Goal: Information Seeking & Learning: Learn about a topic

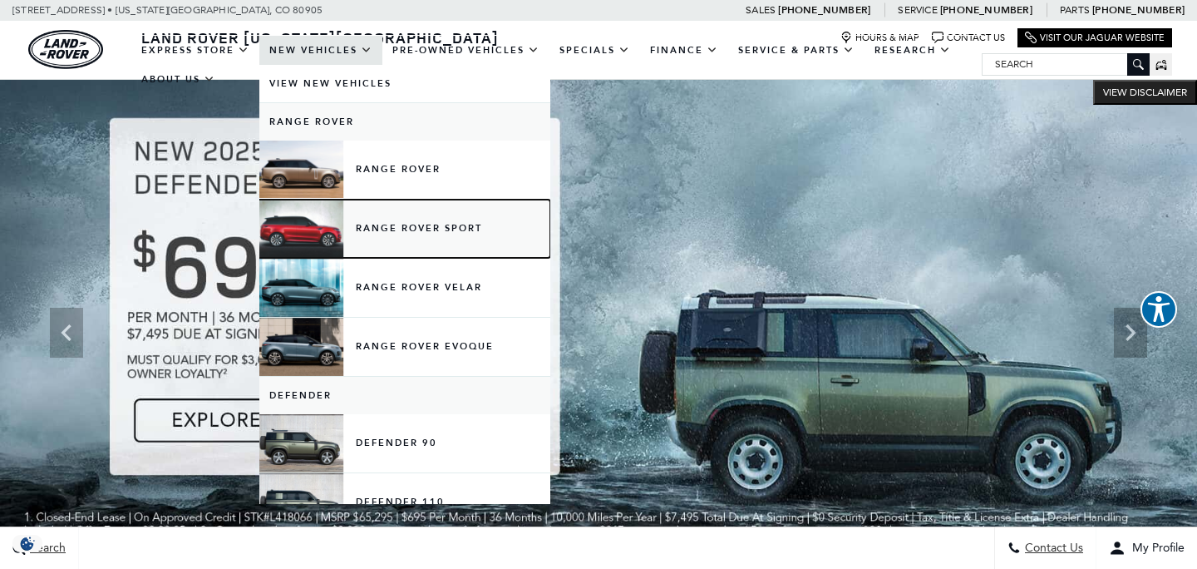
click at [393, 235] on link "Range Rover Sport" at bounding box center [404, 229] width 291 height 58
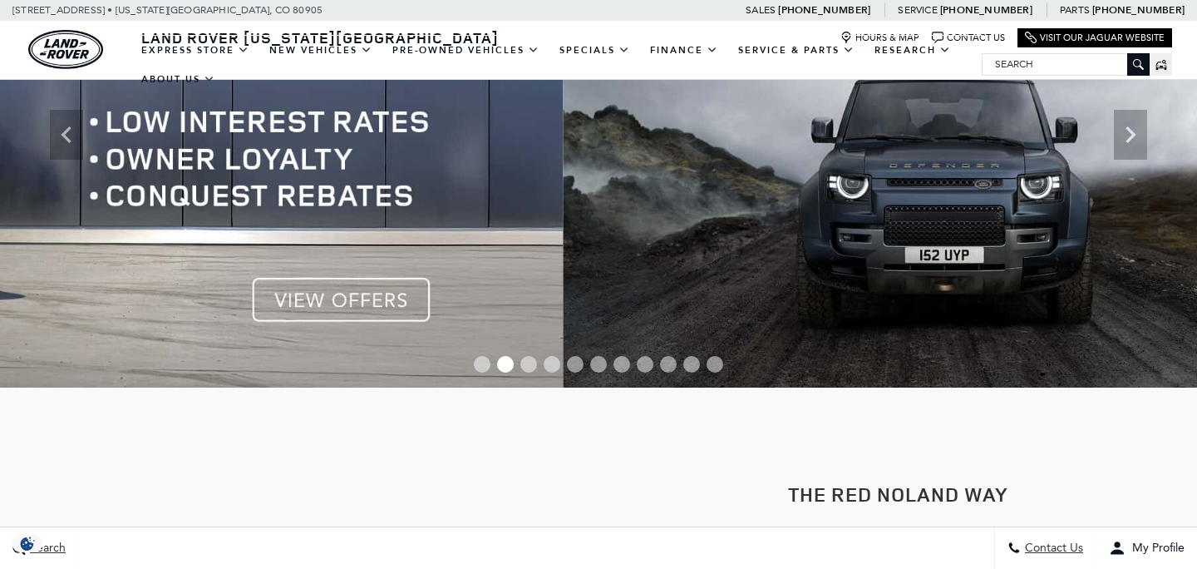
click at [974, 296] on img at bounding box center [1161, 135] width 1197 height 506
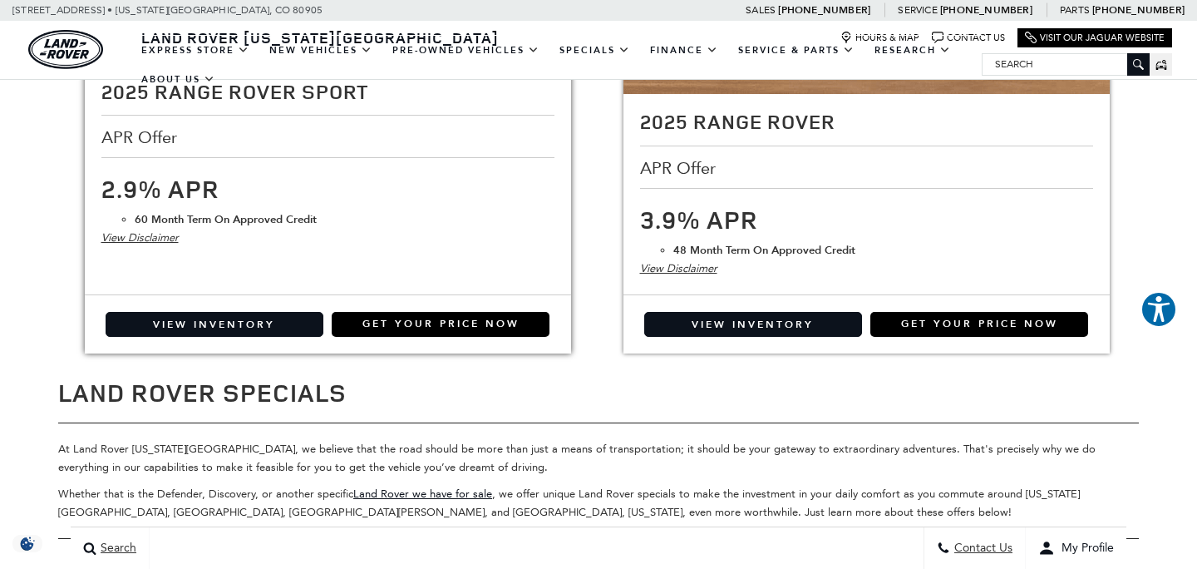
scroll to position [3030, 0]
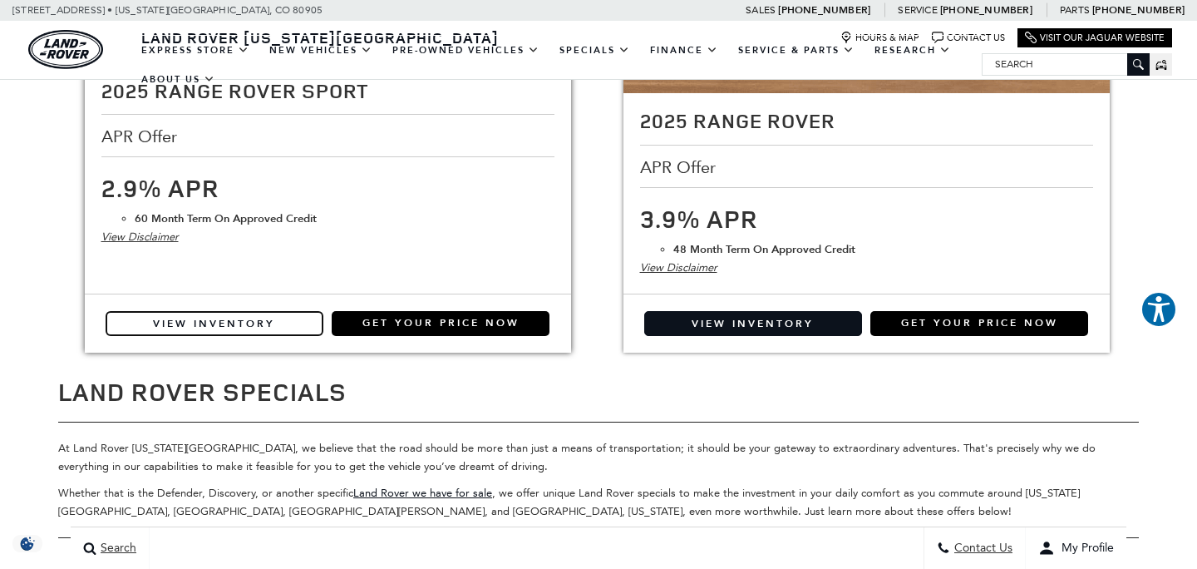
click at [226, 318] on link "View Inventory" at bounding box center [215, 323] width 218 height 25
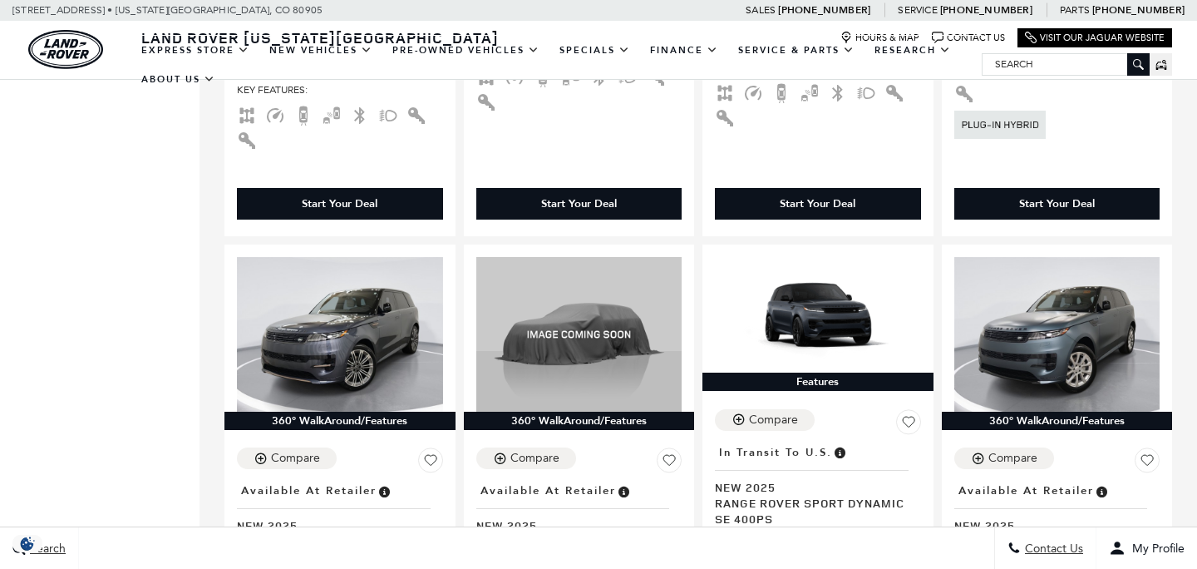
scroll to position [2836, 0]
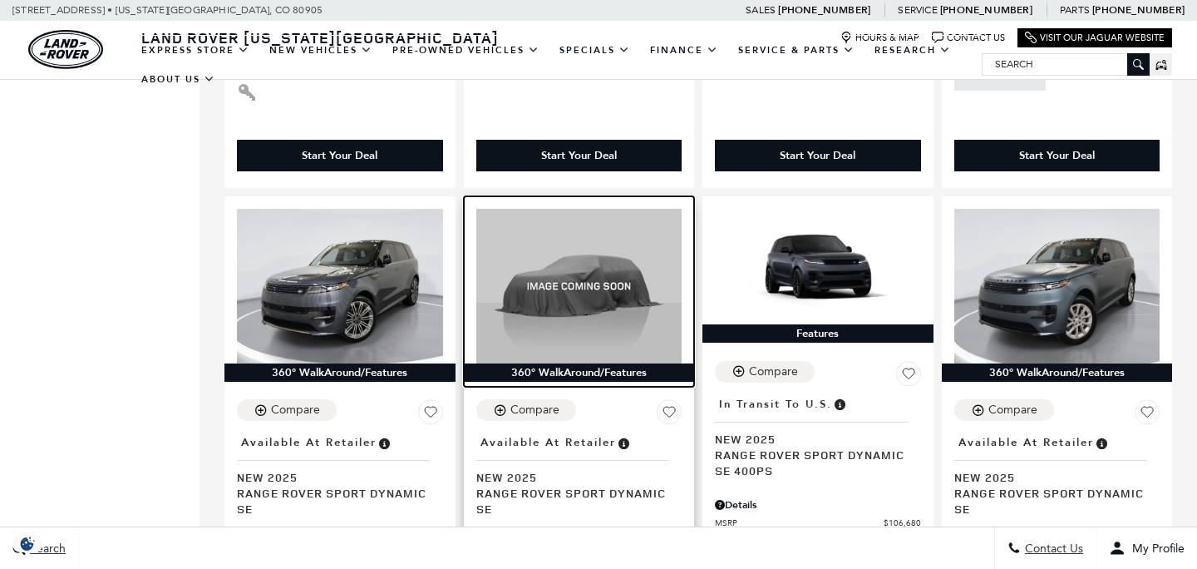
click at [585, 250] on img at bounding box center [579, 286] width 206 height 155
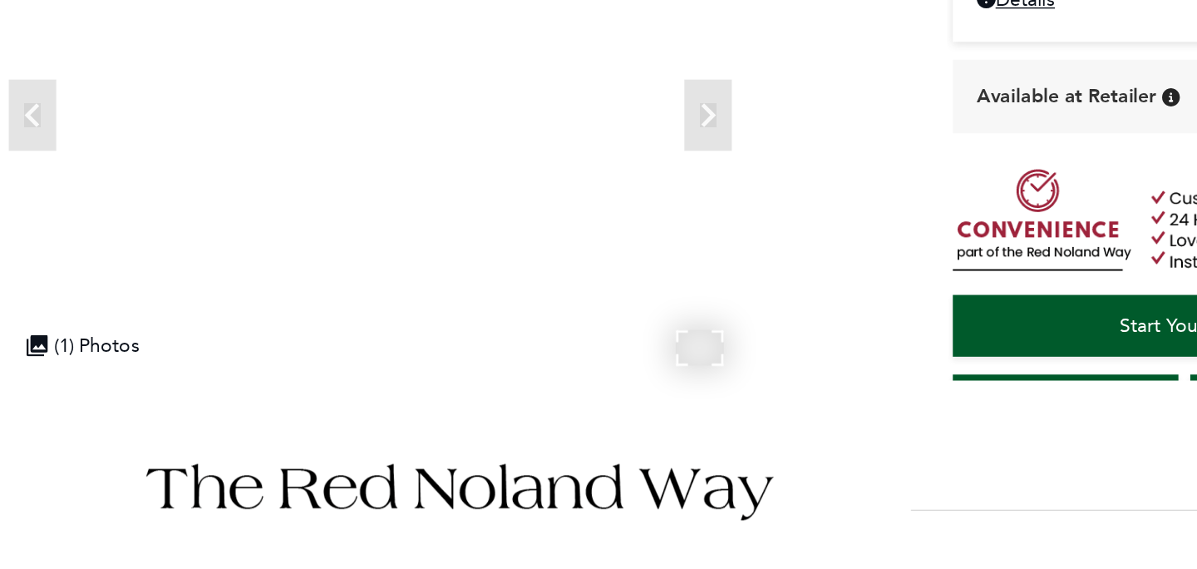
scroll to position [115, 0]
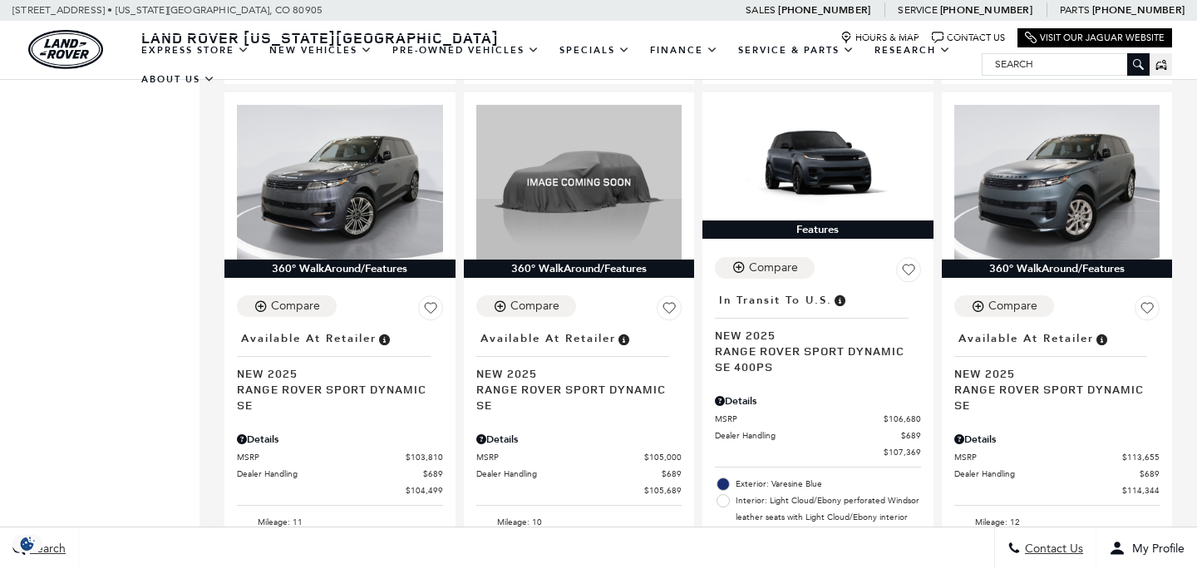
scroll to position [2944, 0]
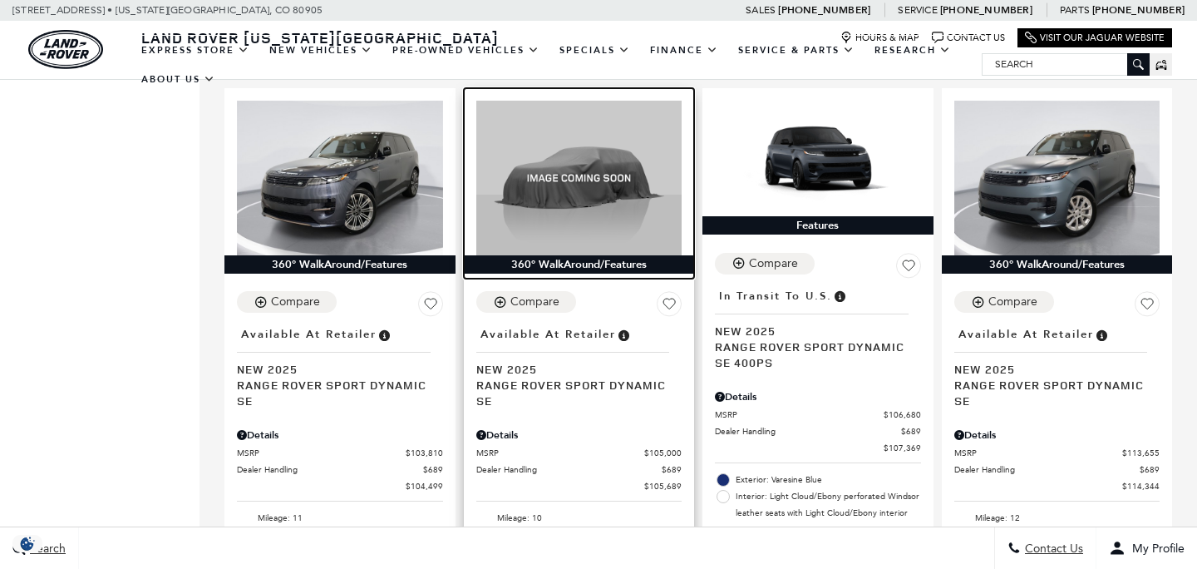
click at [579, 255] on div "360° WalkAround/Features" at bounding box center [579, 264] width 231 height 18
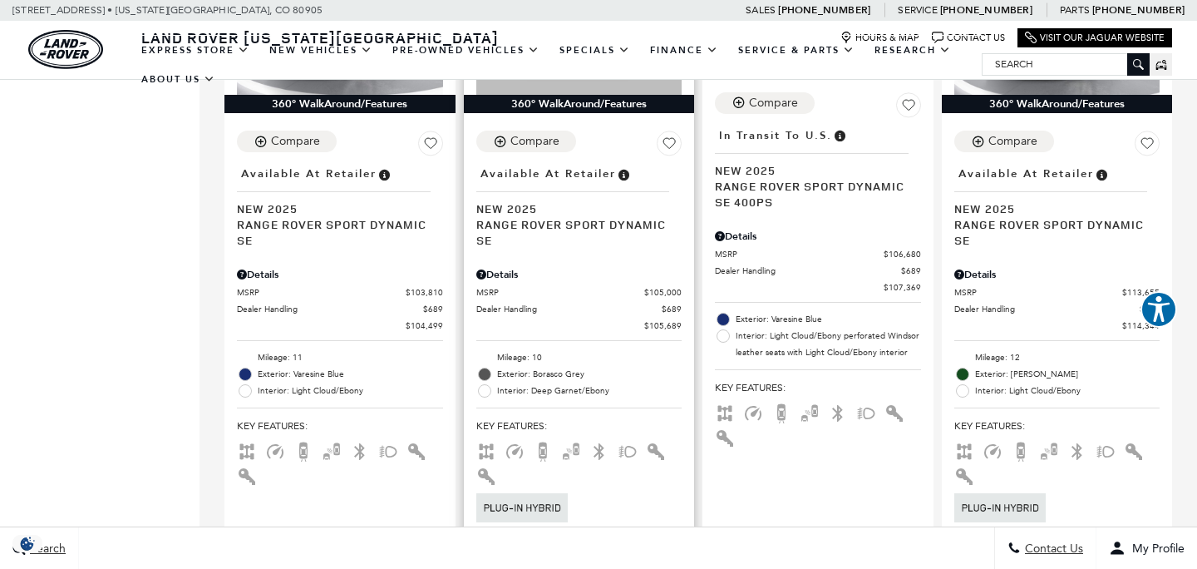
scroll to position [3105, 0]
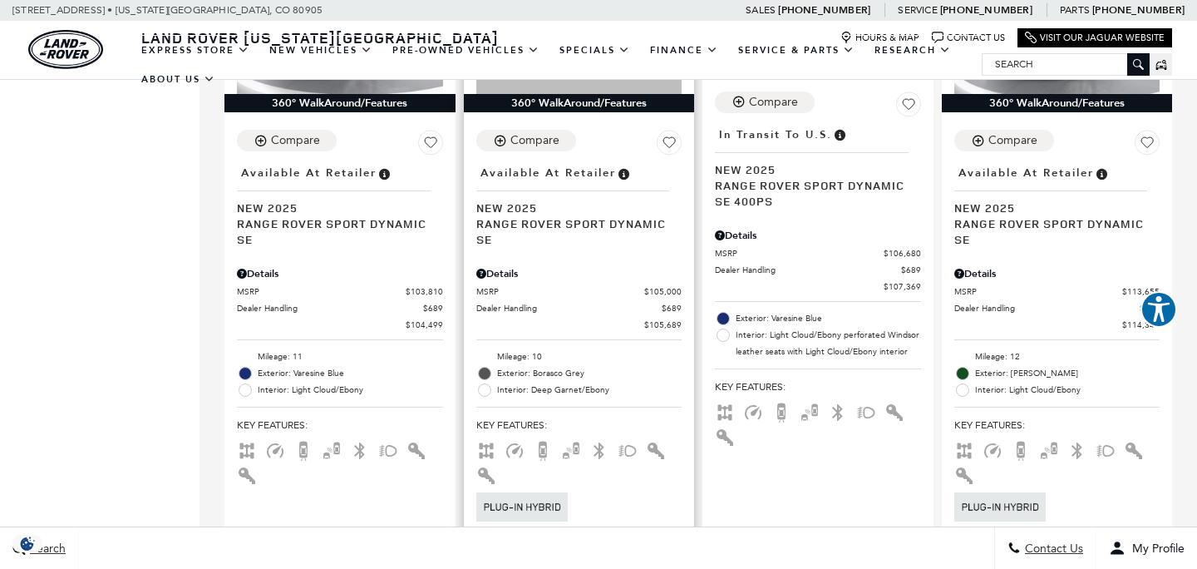
click at [535, 492] on img at bounding box center [521, 506] width 91 height 28
drag, startPoint x: 575, startPoint y: 476, endPoint x: 488, endPoint y: 463, distance: 88.3
click at [488, 488] on div at bounding box center [577, 506] width 210 height 37
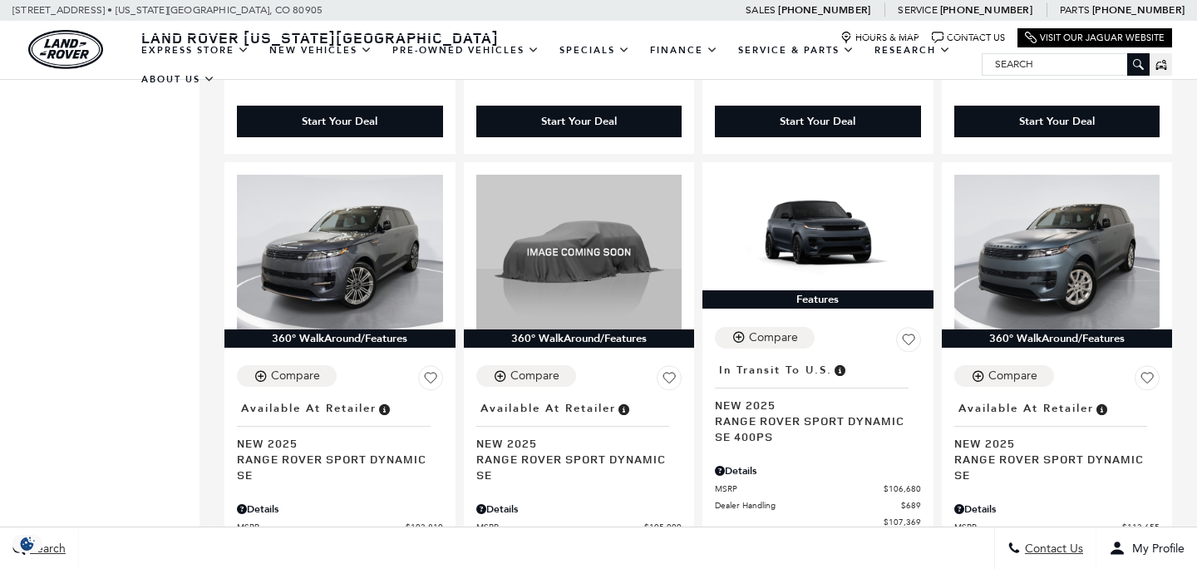
scroll to position [2872, 0]
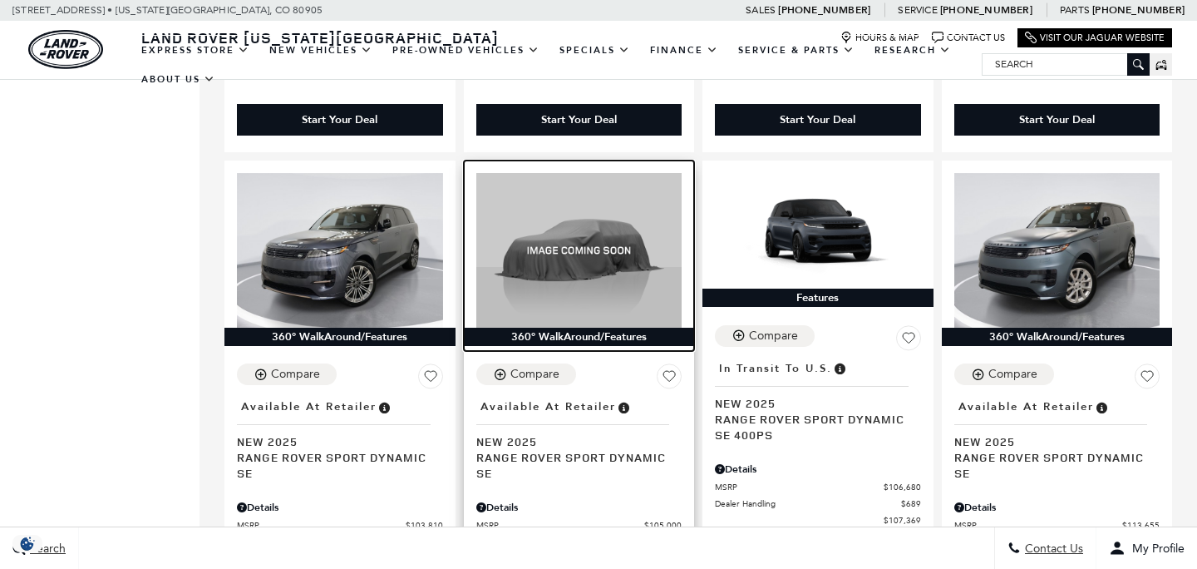
click at [552, 222] on img at bounding box center [579, 250] width 206 height 155
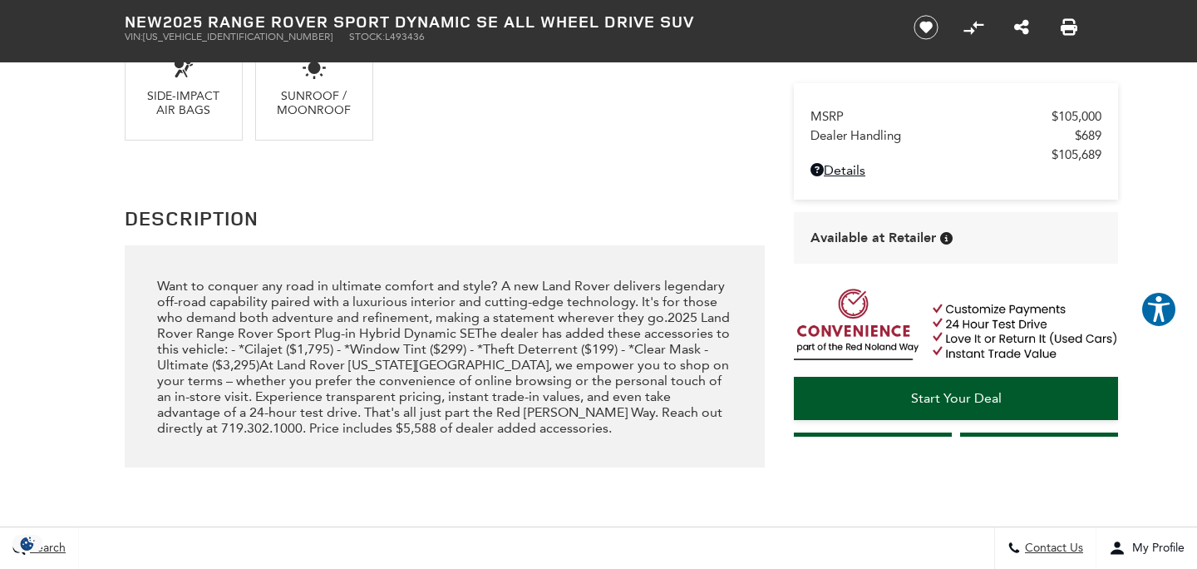
scroll to position [1598, 0]
drag, startPoint x: 152, startPoint y: 328, endPoint x: 471, endPoint y: 338, distance: 319.4
click at [471, 338] on div "Want to conquer any road in ultimate comfort and style? A new Land Rover delive…" at bounding box center [445, 355] width 640 height 222
copy div "Rover Range Rover Sport Plug-in Hybrid Dynamic SE"
